Goal: Task Accomplishment & Management: Manage account settings

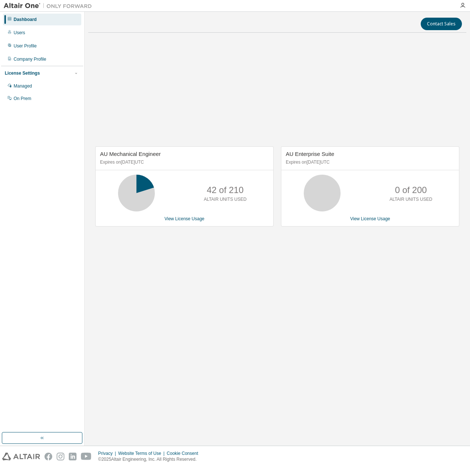
click at [0, 467] on nordpass-portal at bounding box center [0, 467] width 0 height 0
click at [329, 284] on div "AU Mechanical Engineer Expires on April 1, 2026 UTC 42 of 210 ALTAIR UNITS USED…" at bounding box center [277, 191] width 378 height 304
drag, startPoint x: 208, startPoint y: 190, endPoint x: 219, endPoint y: 190, distance: 10.7
click at [219, 190] on p "92 of 210" at bounding box center [225, 190] width 37 height 13
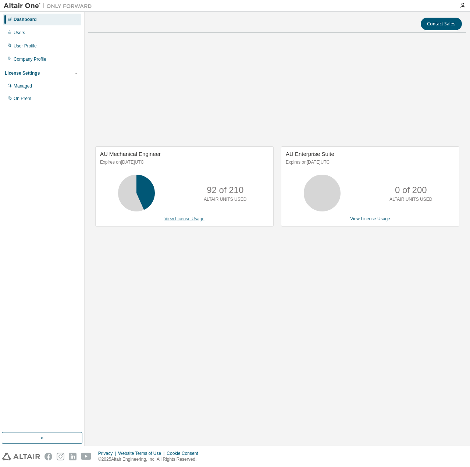
click at [195, 218] on link "View License Usage" at bounding box center [184, 218] width 40 height 5
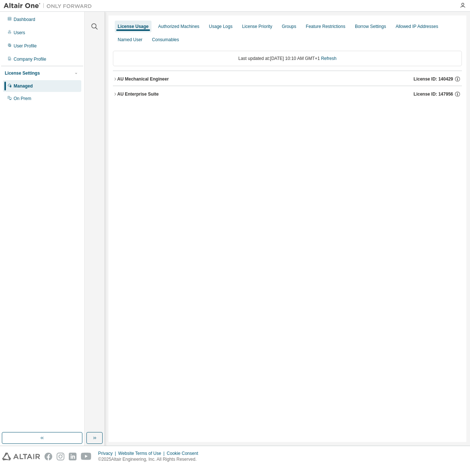
click at [115, 80] on icon "button" at bounding box center [115, 79] width 4 height 4
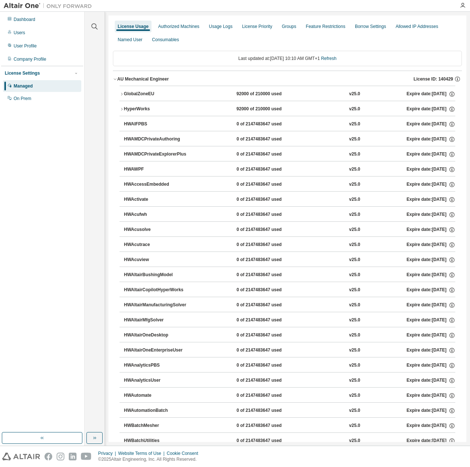
click at [122, 93] on icon "button" at bounding box center [122, 94] width 4 height 4
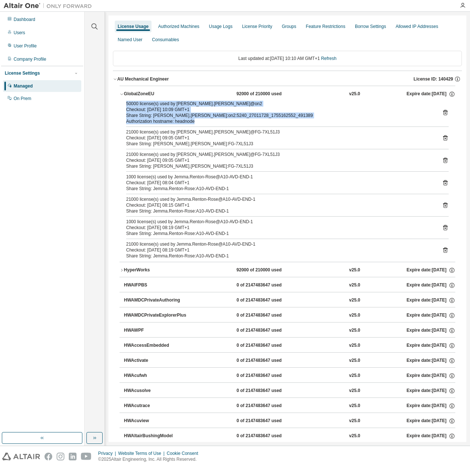
drag, startPoint x: 202, startPoint y: 121, endPoint x: 124, endPoint y: 101, distance: 79.7
click at [124, 101] on div "50000 license(s) used by [PERSON_NAME].[PERSON_NAME]@on2 Checkout: [DATE] 10:09…" at bounding box center [288, 181] width 336 height 161
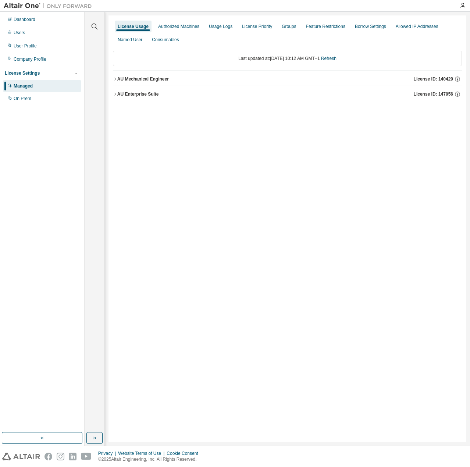
click at [115, 80] on icon "button" at bounding box center [114, 79] width 1 height 3
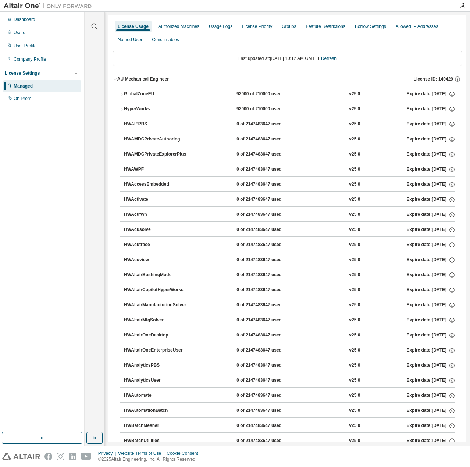
click at [115, 80] on icon "button" at bounding box center [115, 79] width 4 height 4
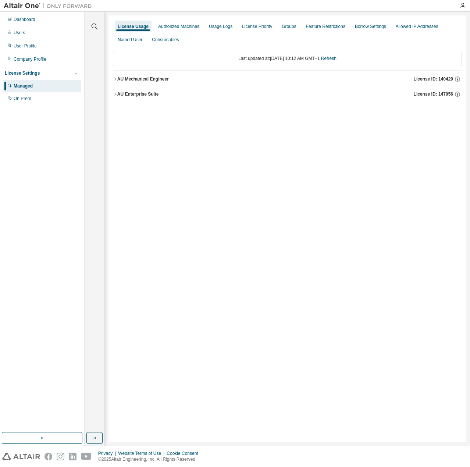
click at [117, 93] on icon "button" at bounding box center [115, 94] width 4 height 4
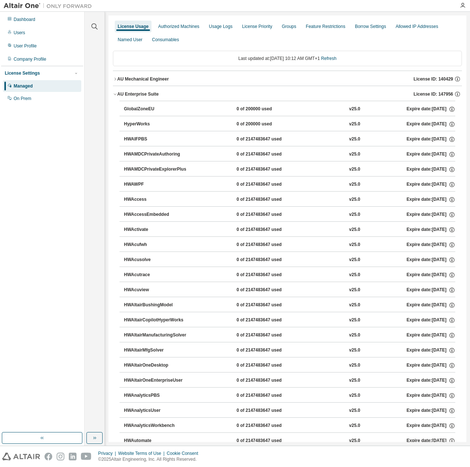
click at [117, 93] on icon "button" at bounding box center [115, 94] width 4 height 4
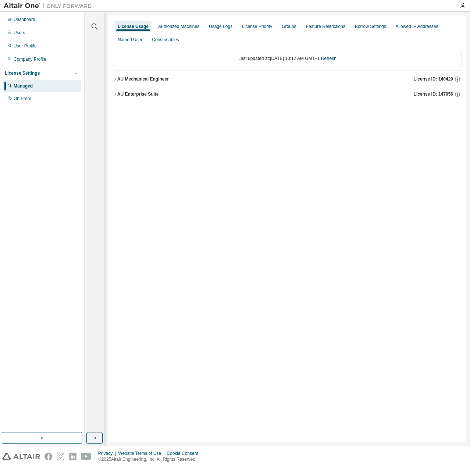
click at [116, 78] on icon "button" at bounding box center [115, 79] width 4 height 4
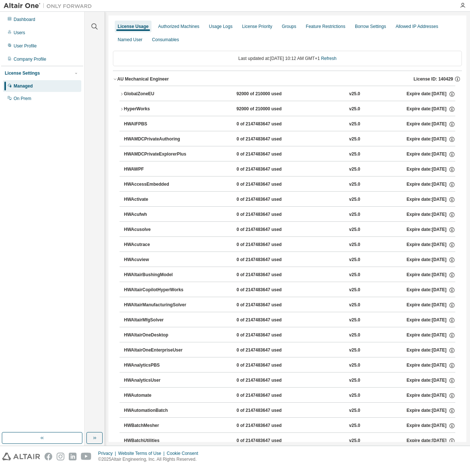
click at [122, 93] on icon "button" at bounding box center [121, 94] width 1 height 3
